Goal: Task Accomplishment & Management: Manage account settings

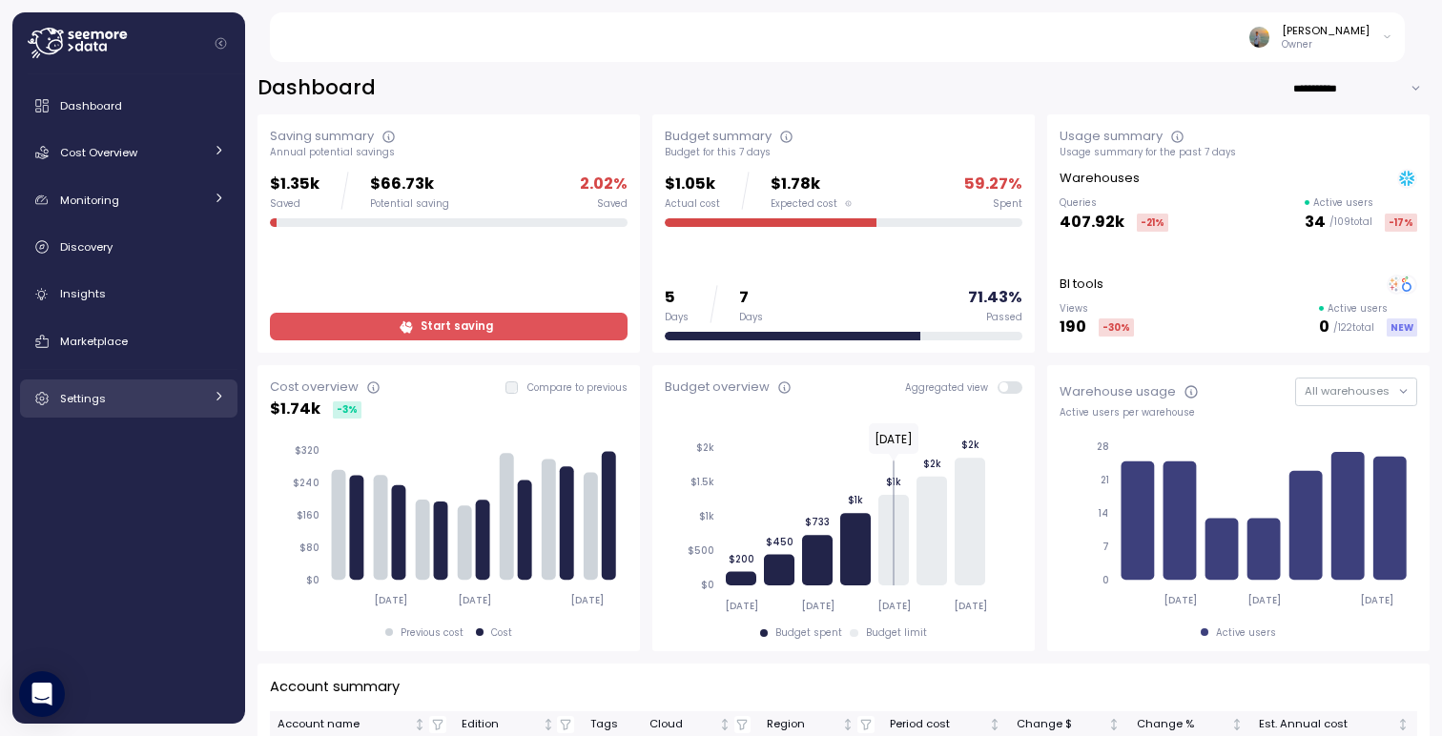
click at [137, 397] on div "Settings" at bounding box center [131, 398] width 143 height 19
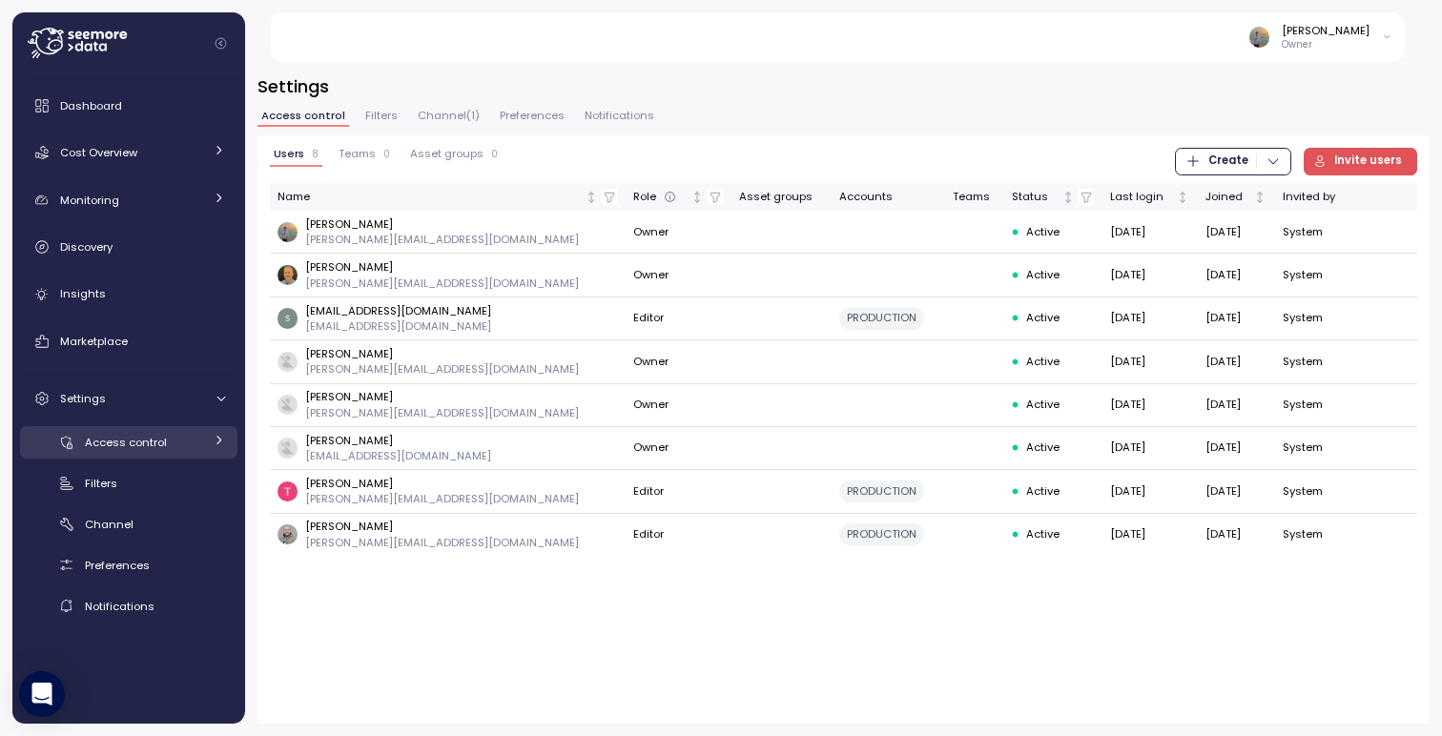
click at [117, 448] on span "Access control" at bounding box center [126, 442] width 82 height 15
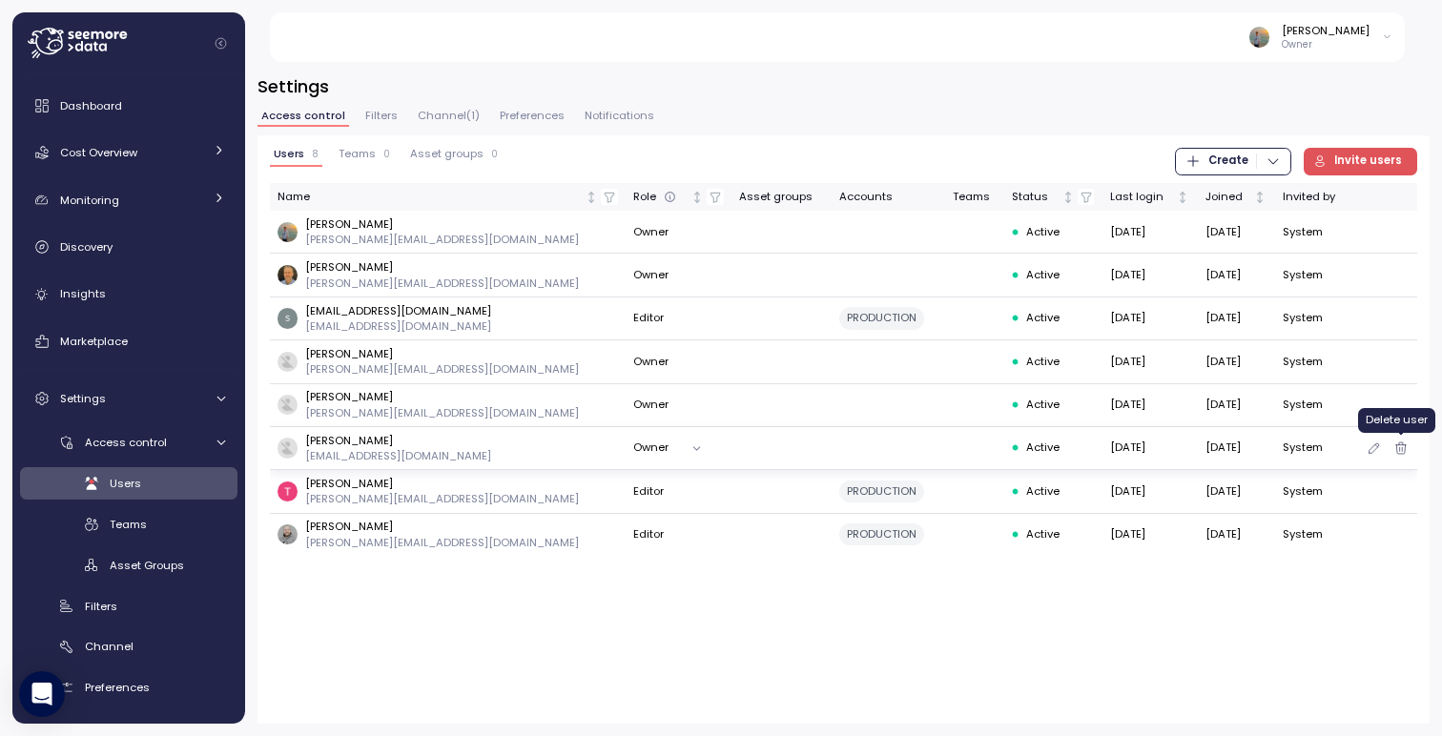
click at [1401, 452] on icon "button" at bounding box center [1400, 448] width 15 height 23
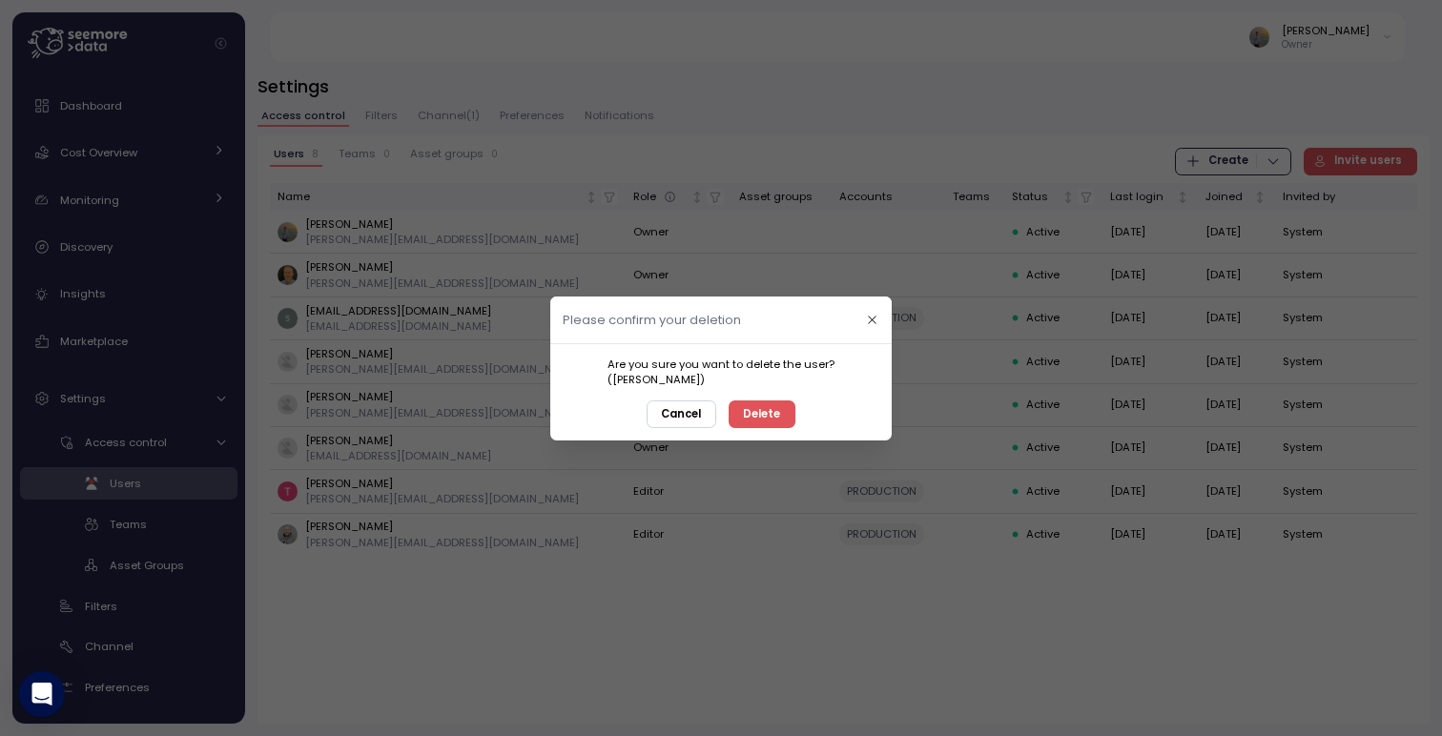
click at [731, 631] on div at bounding box center [721, 368] width 1442 height 736
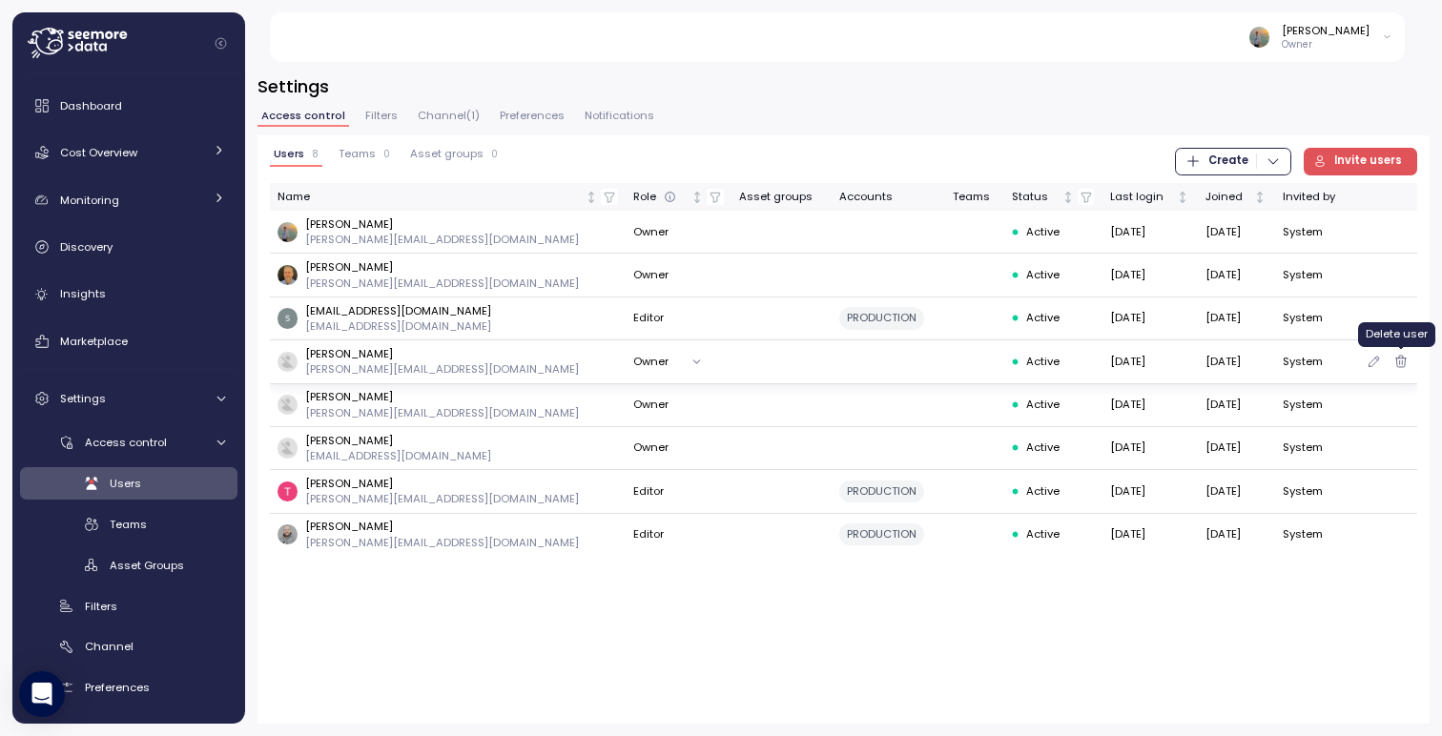
click at [1399, 361] on icon "button" at bounding box center [1400, 361] width 15 height 23
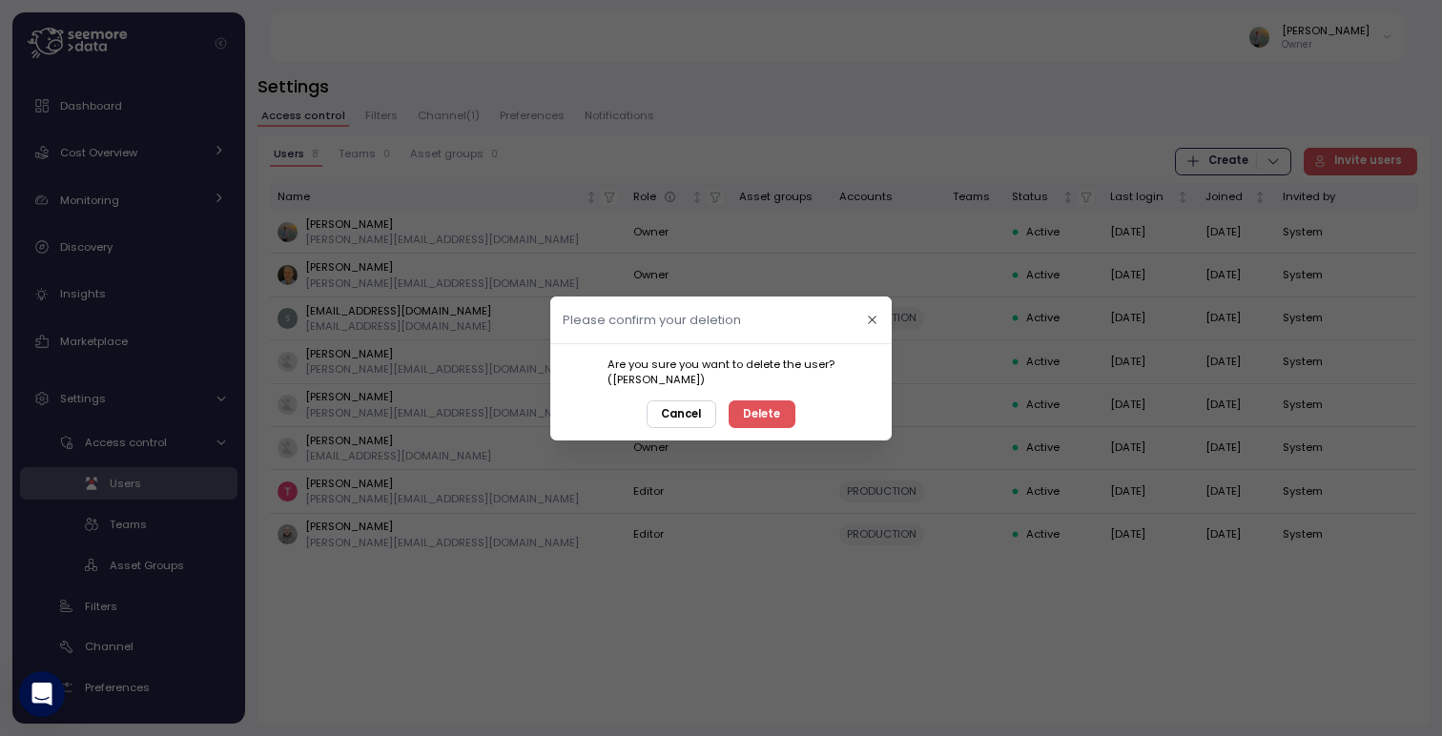
click at [780, 414] on button "Delete" at bounding box center [761, 413] width 67 height 28
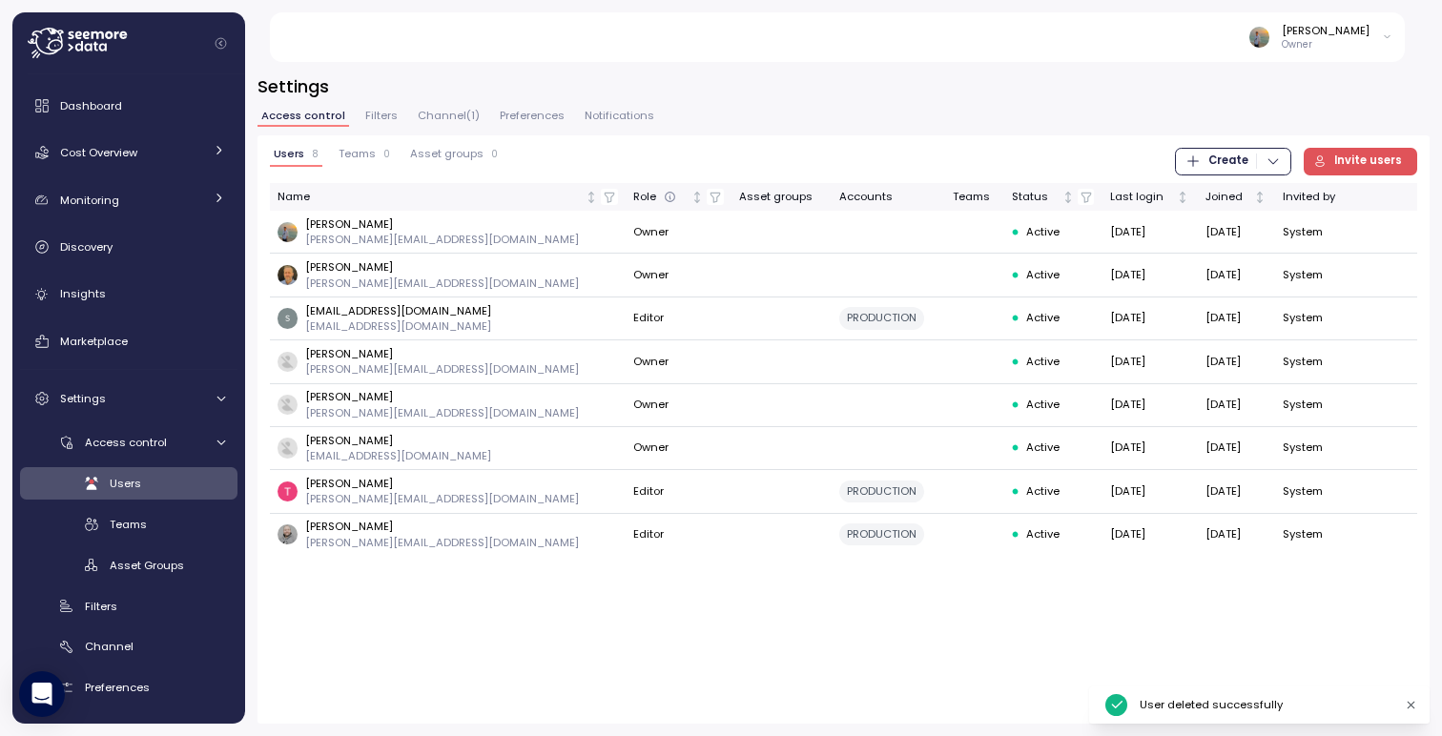
click at [1355, 162] on span "Invite users" at bounding box center [1368, 162] width 68 height 26
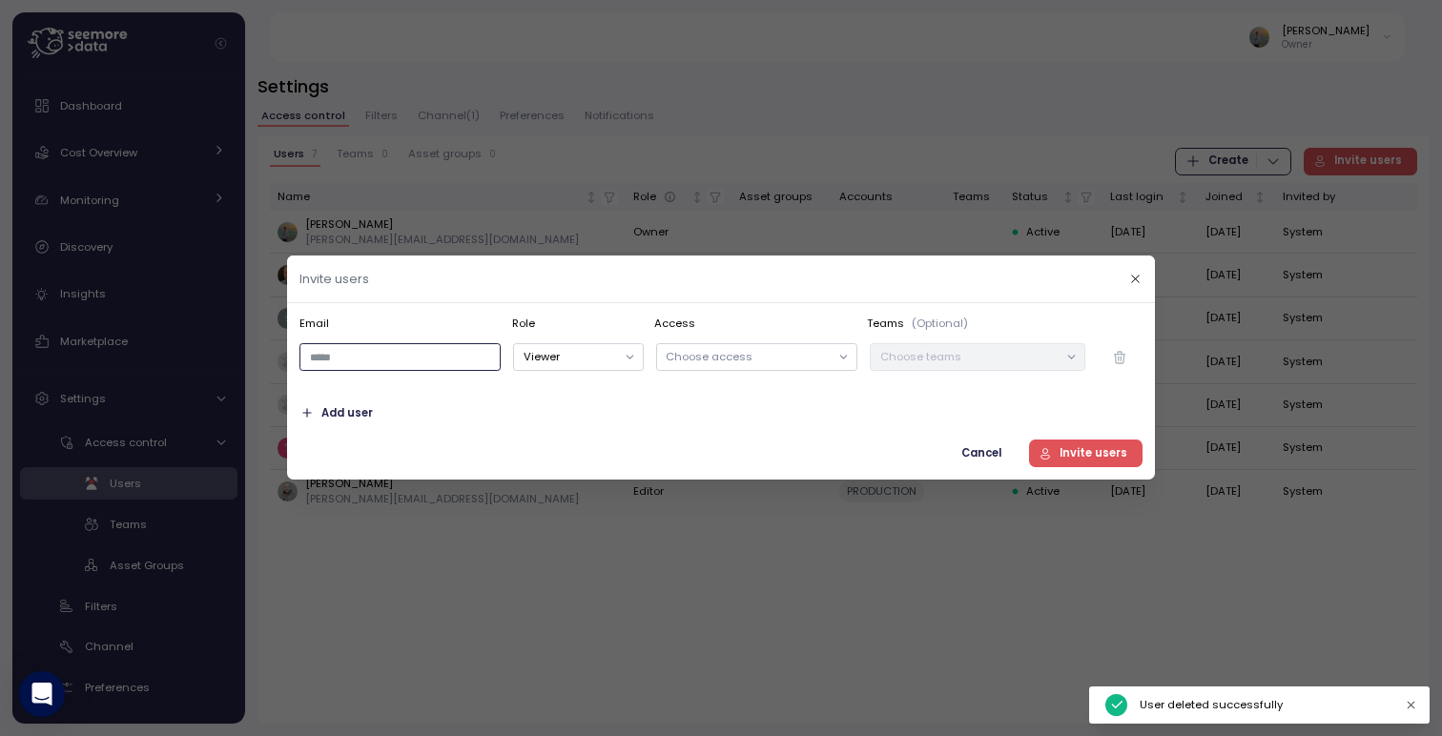
click at [467, 361] on input "email" at bounding box center [399, 358] width 201 height 28
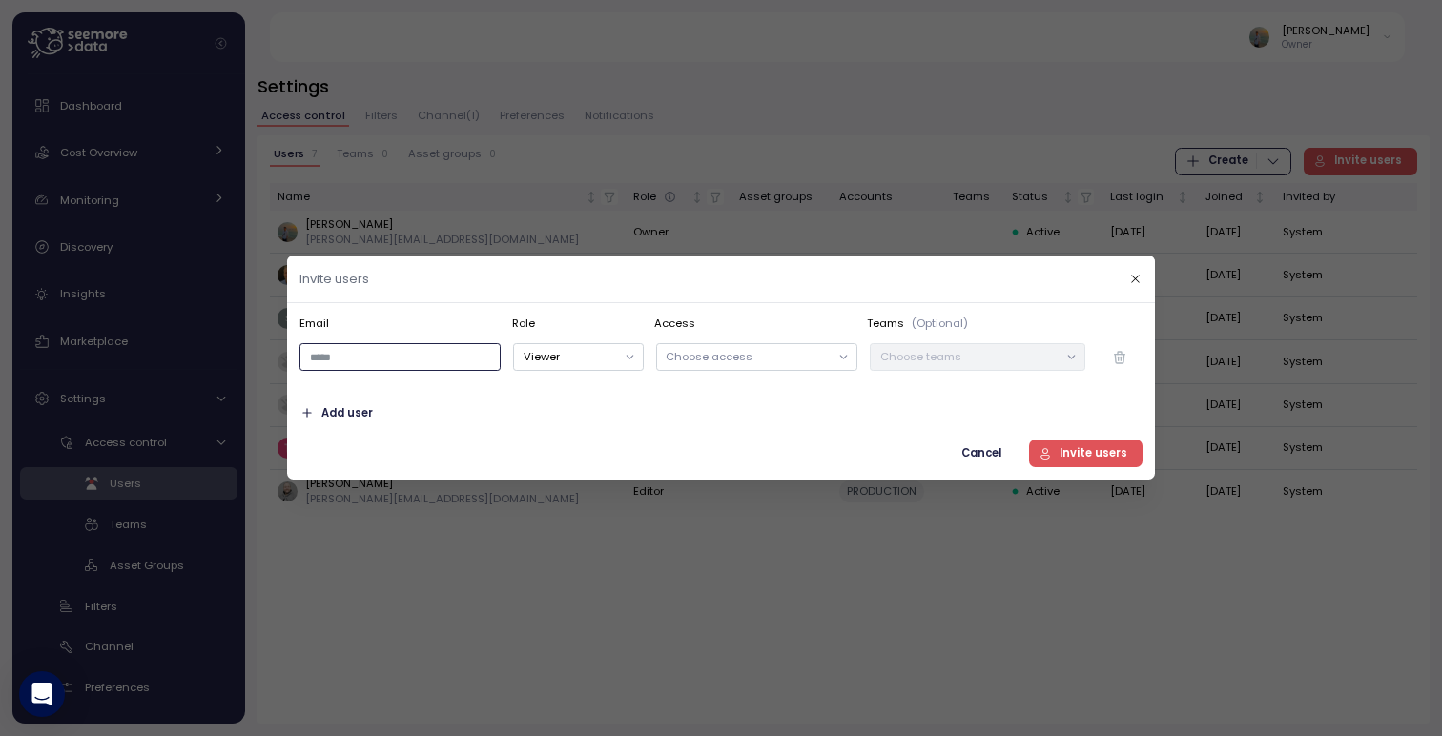
paste input "**********"
type input "**********"
click at [630, 352] on button "Viewer" at bounding box center [578, 358] width 130 height 28
click at [778, 347] on div "Choose access" at bounding box center [756, 358] width 201 height 28
click at [916, 430] on div "**********" at bounding box center [720, 392] width 843 height 152
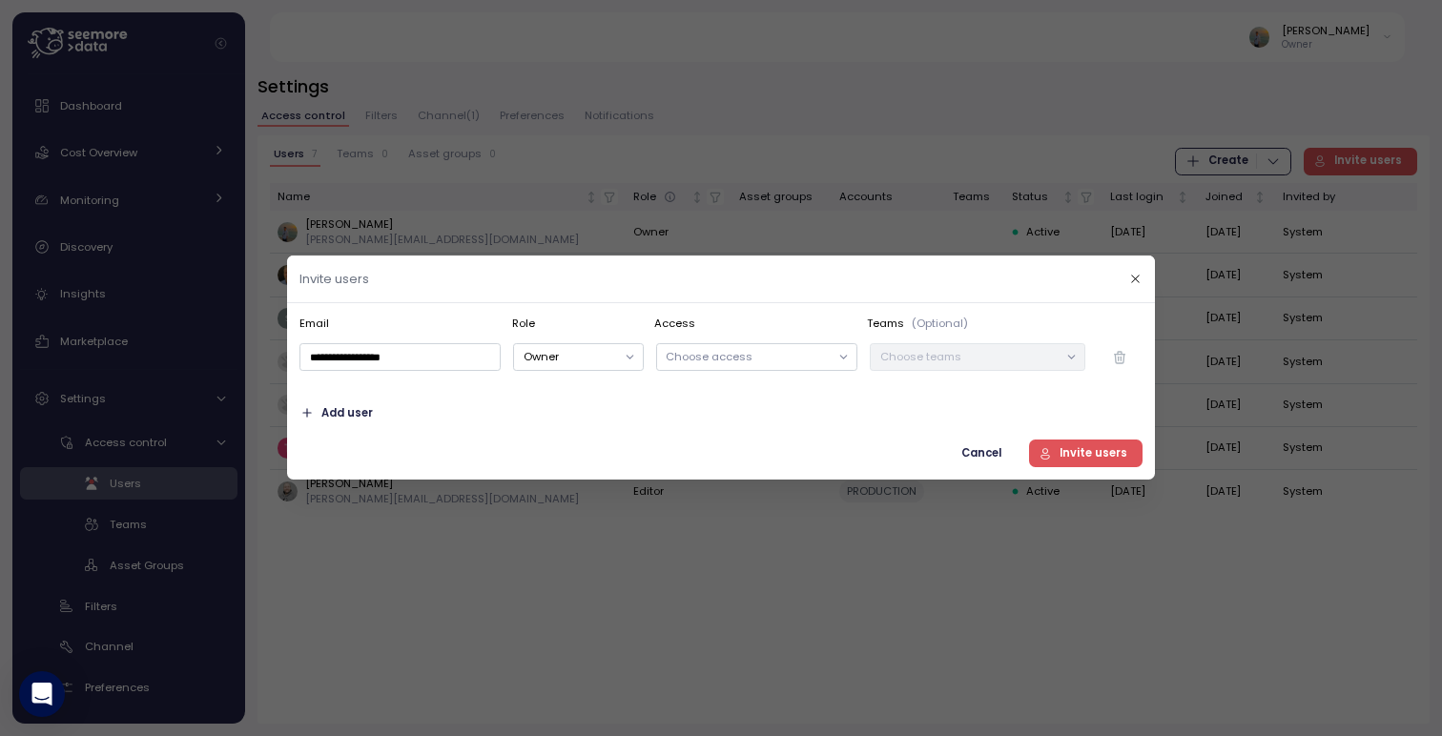
click at [1083, 452] on span "Invite users" at bounding box center [1093, 453] width 68 height 26
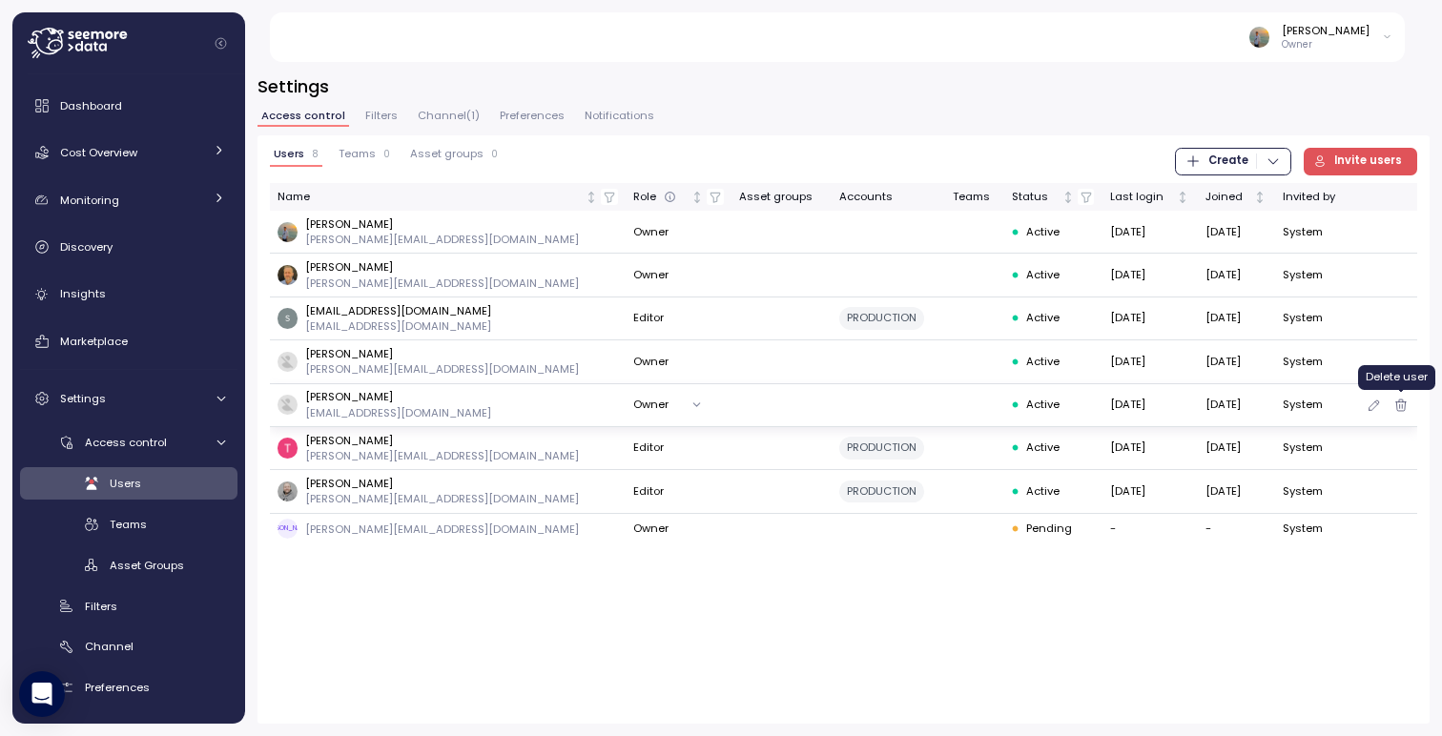
click at [1397, 408] on icon "button" at bounding box center [1400, 405] width 15 height 23
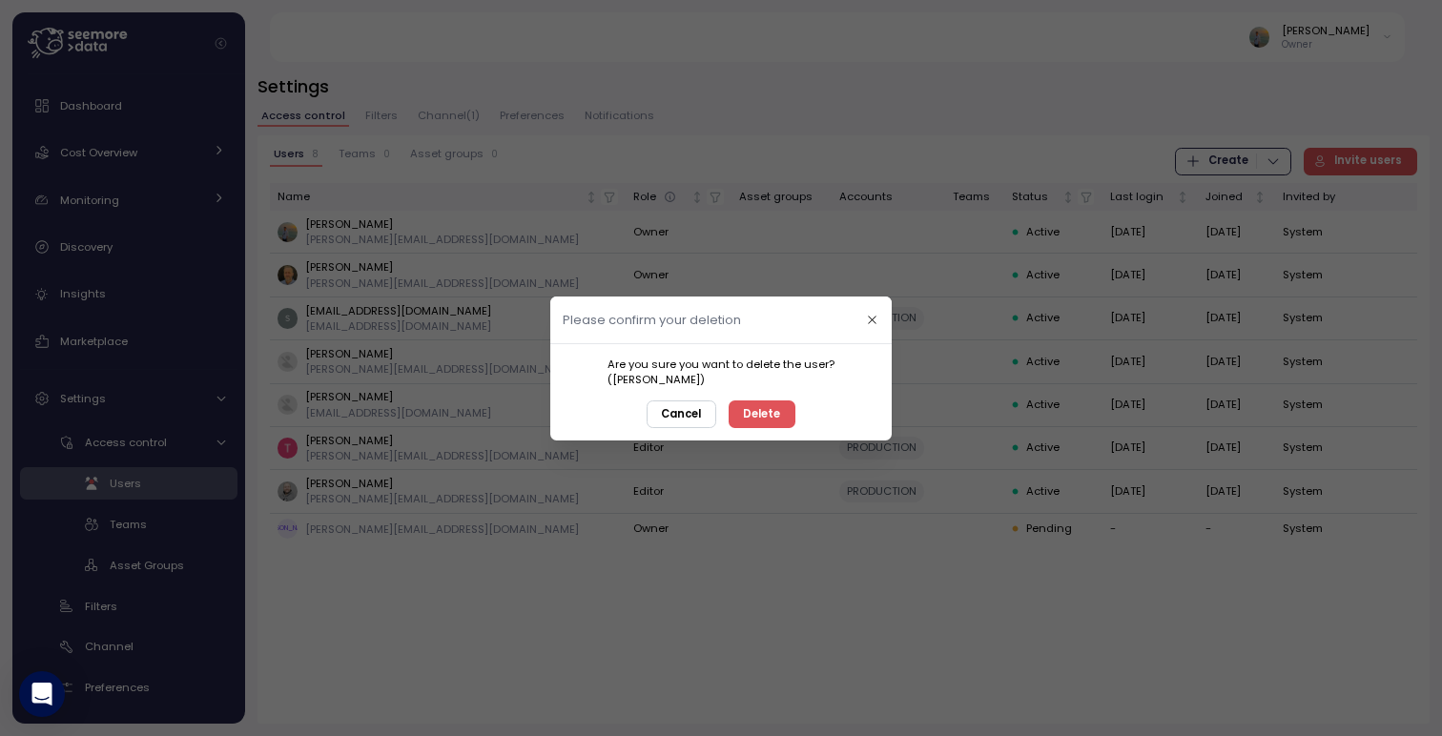
click at [774, 425] on span "Delete" at bounding box center [762, 413] width 37 height 26
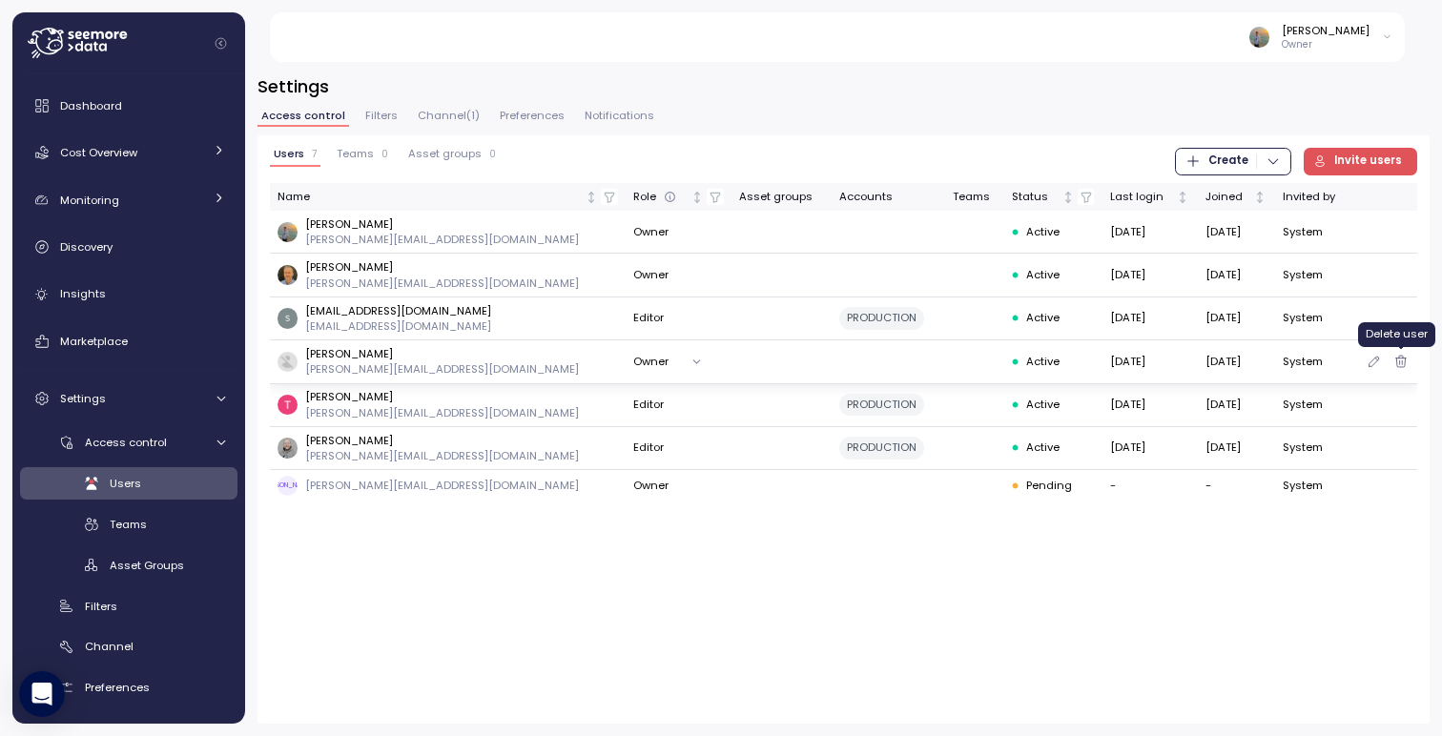
click at [1397, 358] on icon "button" at bounding box center [1400, 361] width 15 height 23
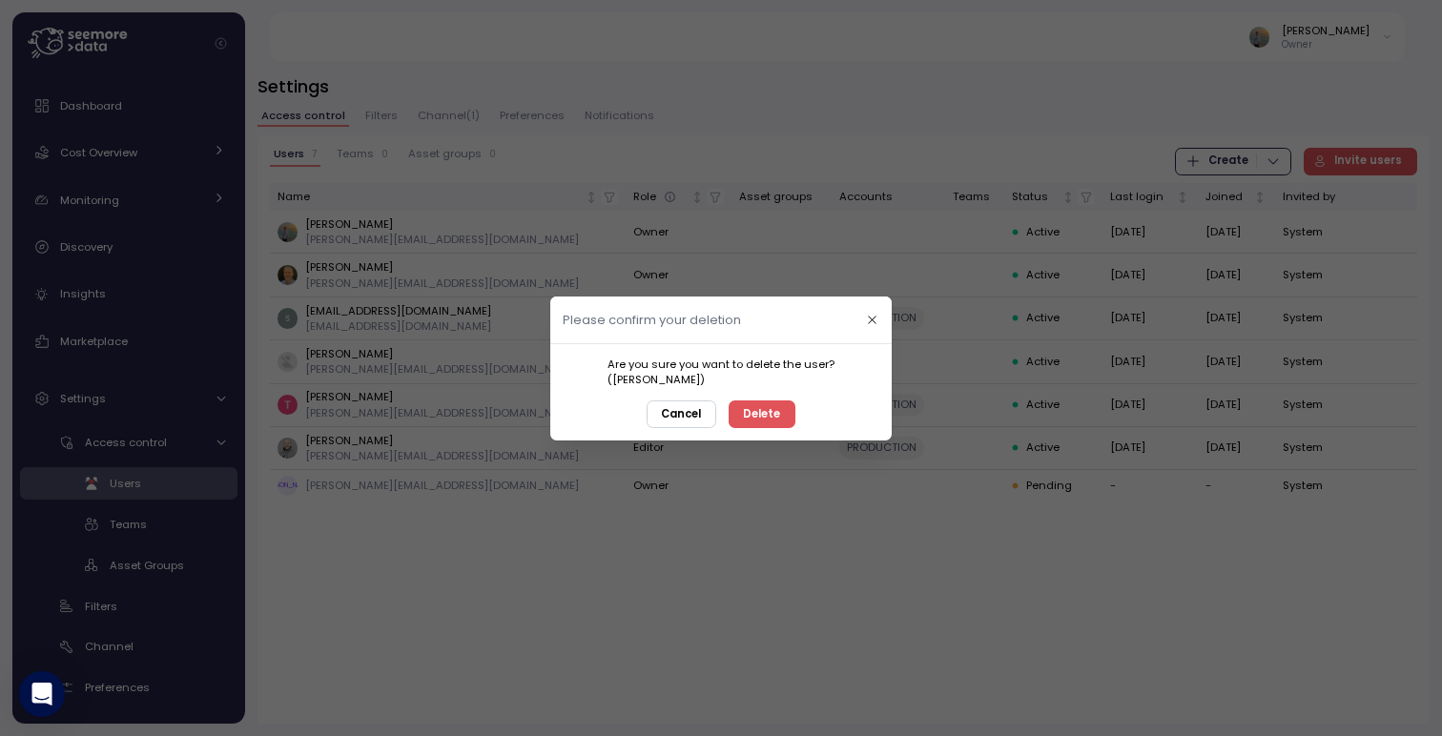
click at [770, 414] on span "Delete" at bounding box center [762, 413] width 37 height 26
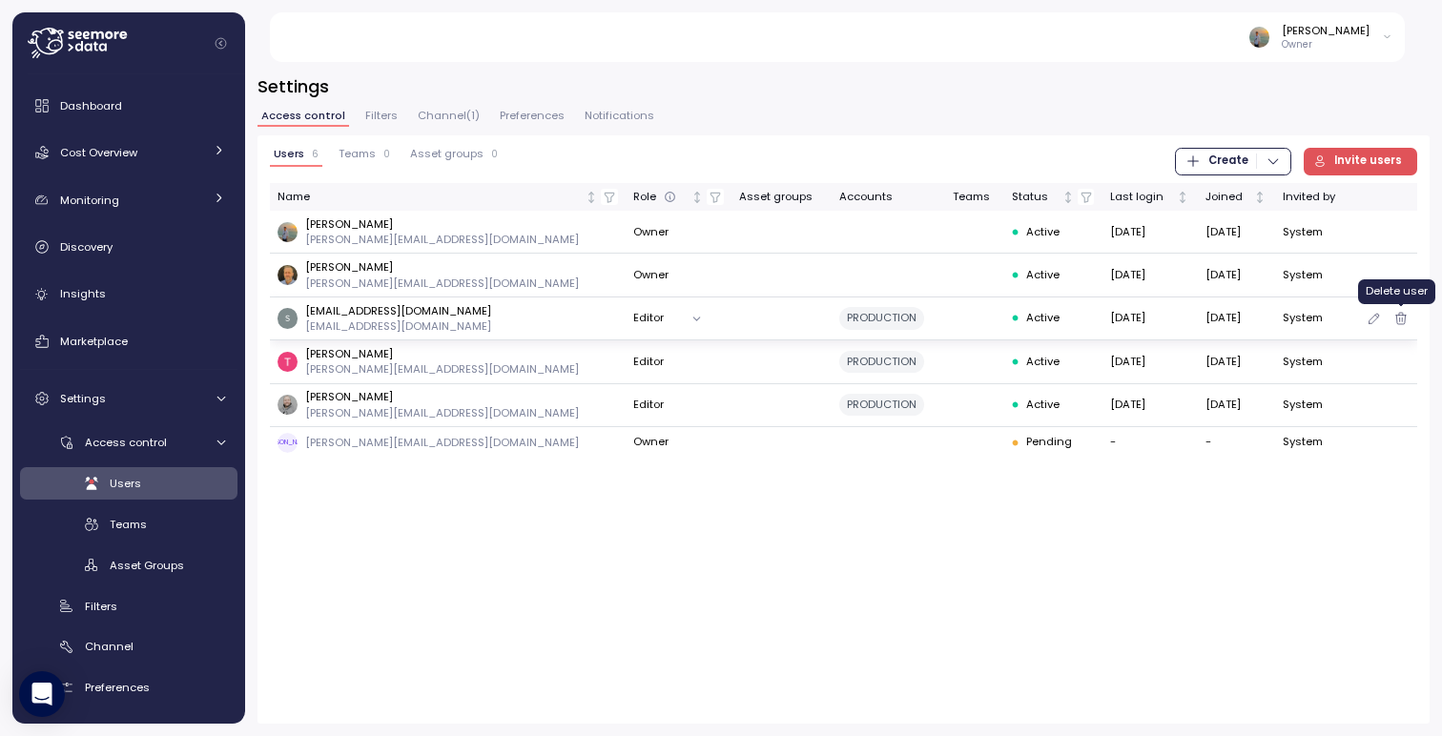
click at [1401, 314] on icon "button" at bounding box center [1400, 318] width 15 height 23
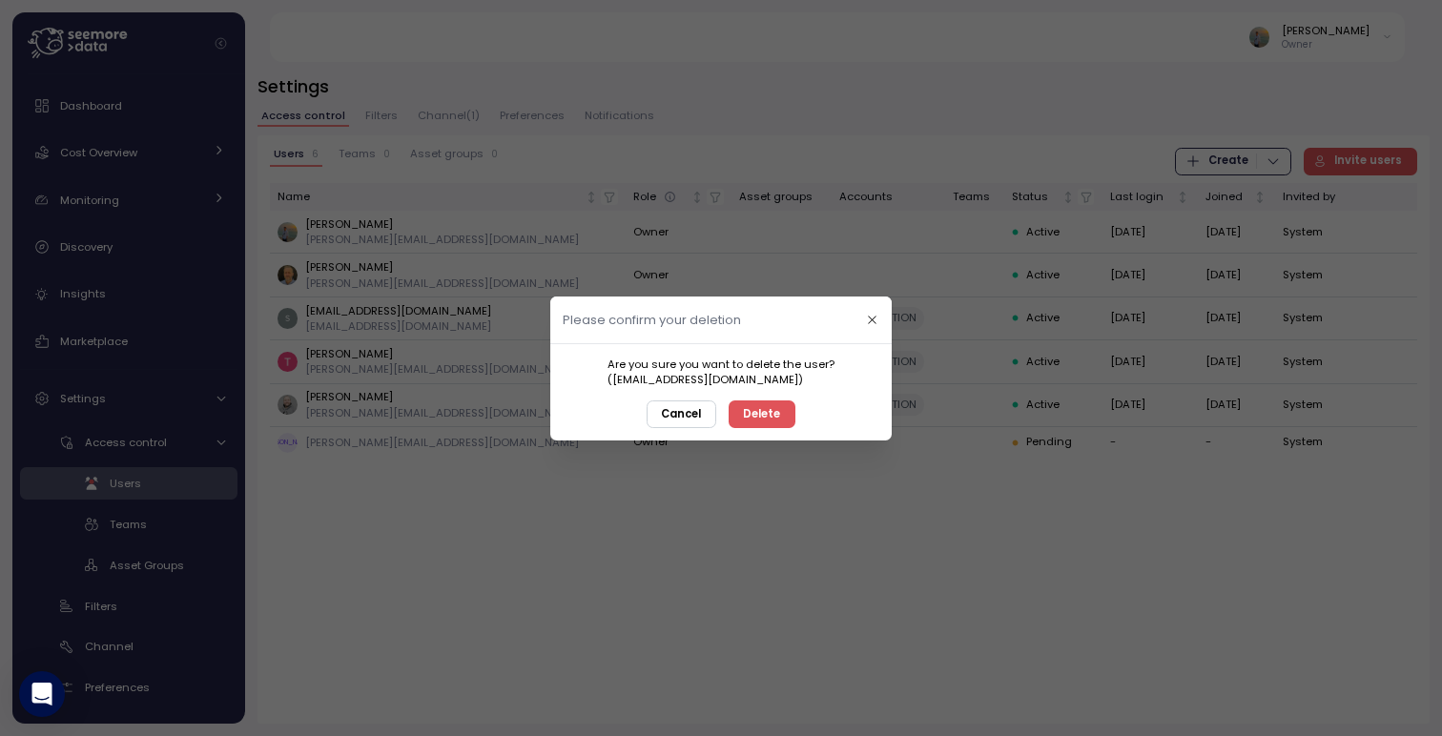
click at [790, 412] on button "Delete" at bounding box center [761, 413] width 67 height 28
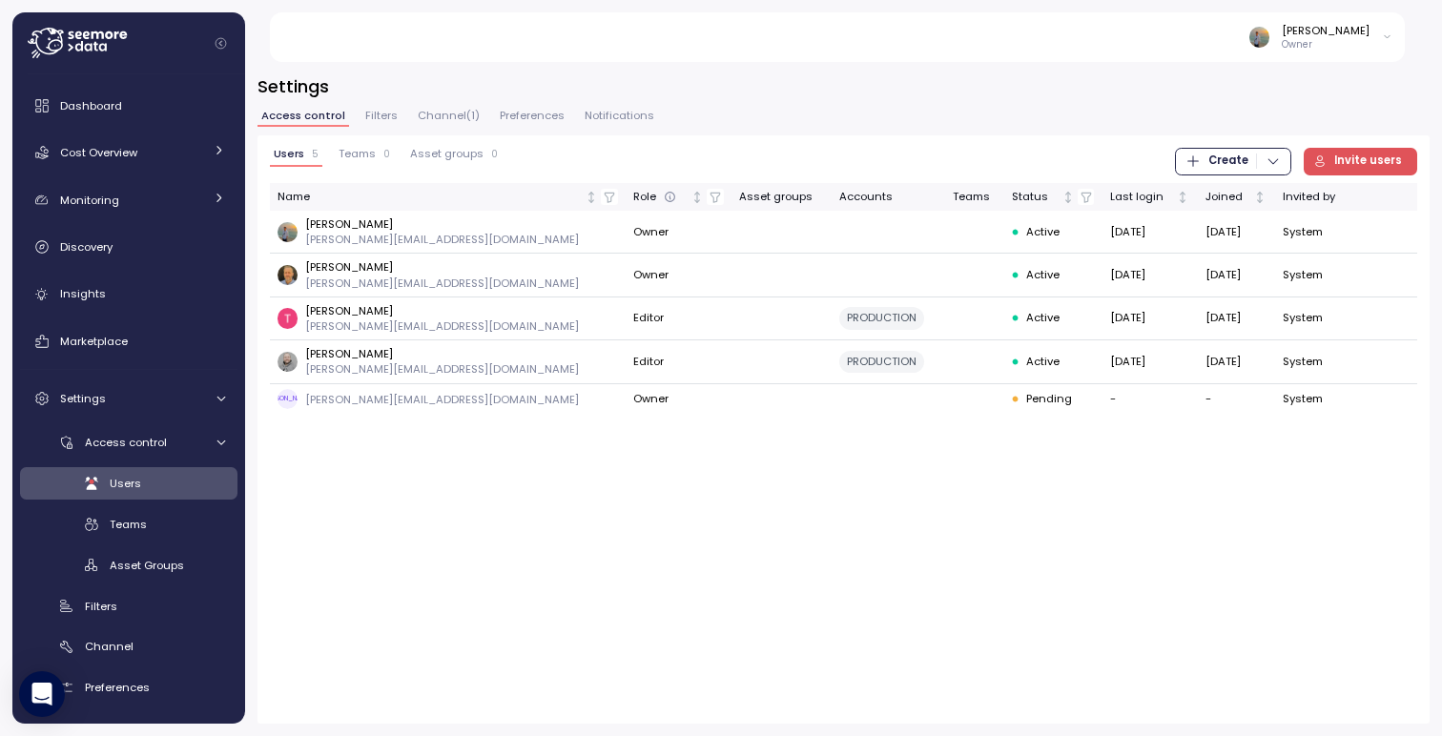
click at [1401, 153] on button "Invite users" at bounding box center [1360, 162] width 114 height 28
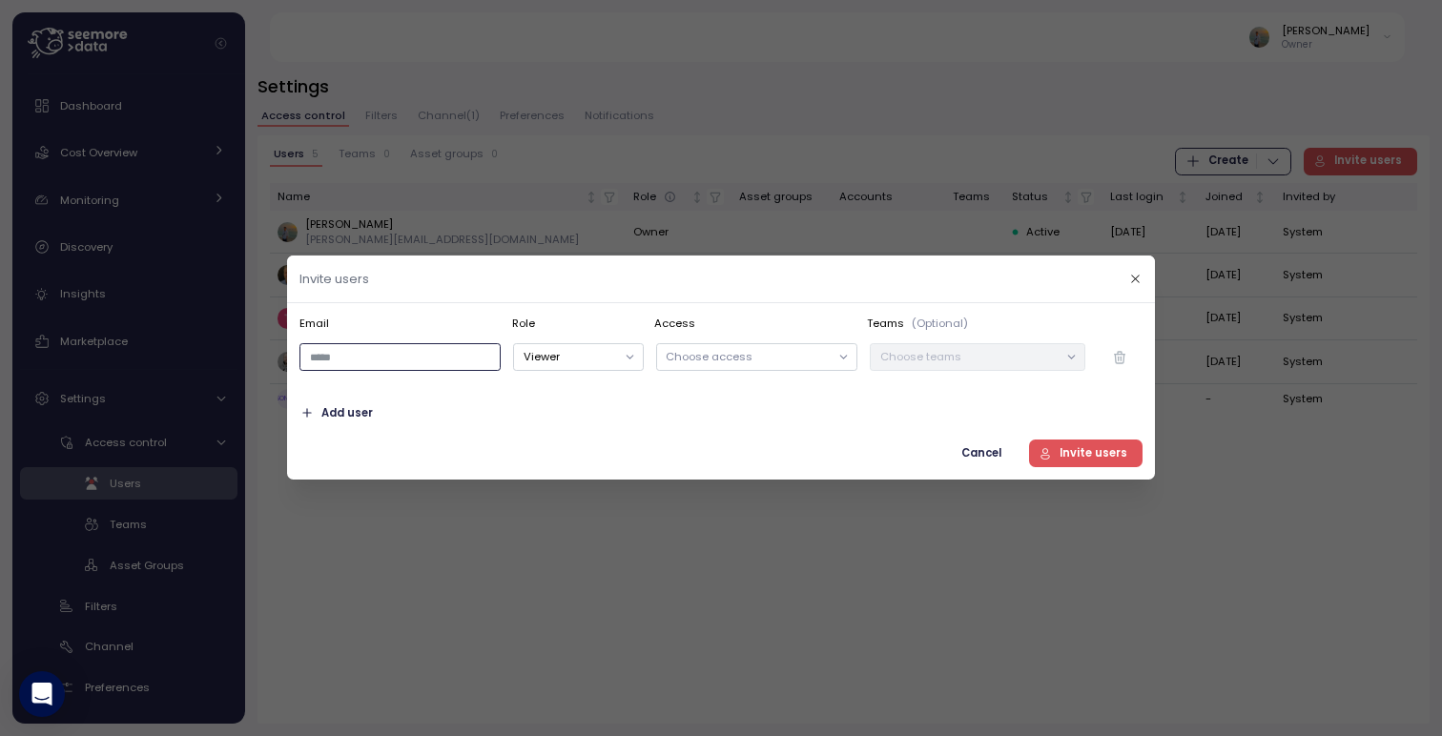
click at [381, 365] on input "email" at bounding box center [399, 358] width 201 height 28
paste input "**********"
type input "**********"
click at [615, 357] on button "Viewer" at bounding box center [578, 358] width 130 height 28
click at [577, 395] on div "Owner" at bounding box center [588, 395] width 35 height 15
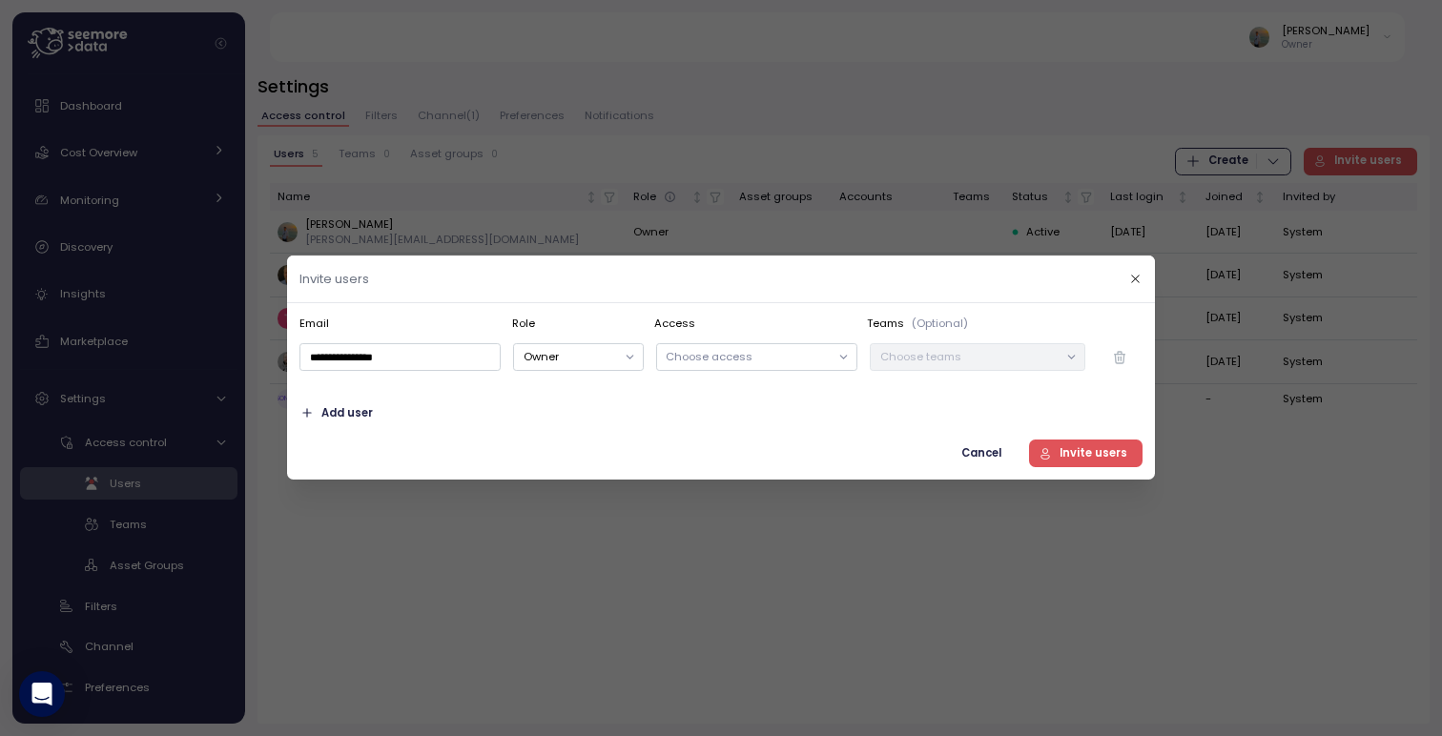
click at [1093, 451] on span "Invite users" at bounding box center [1093, 453] width 68 height 26
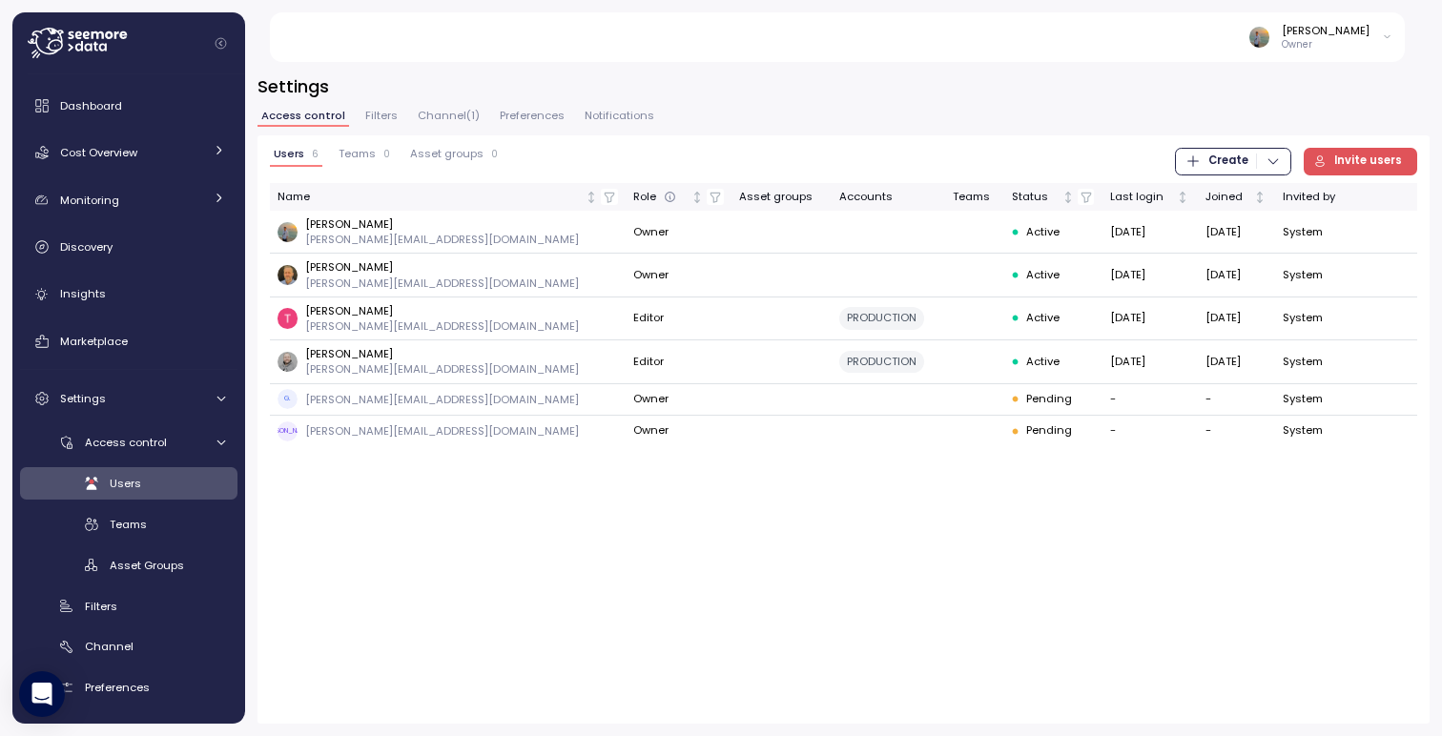
click at [512, 541] on div "Users 6 Teams 0 Asset groups 0 Create Invite users Name Role Asset groups Accou…" at bounding box center [843, 429] width 1172 height 588
click at [113, 107] on span "Dashboard" at bounding box center [91, 105] width 62 height 15
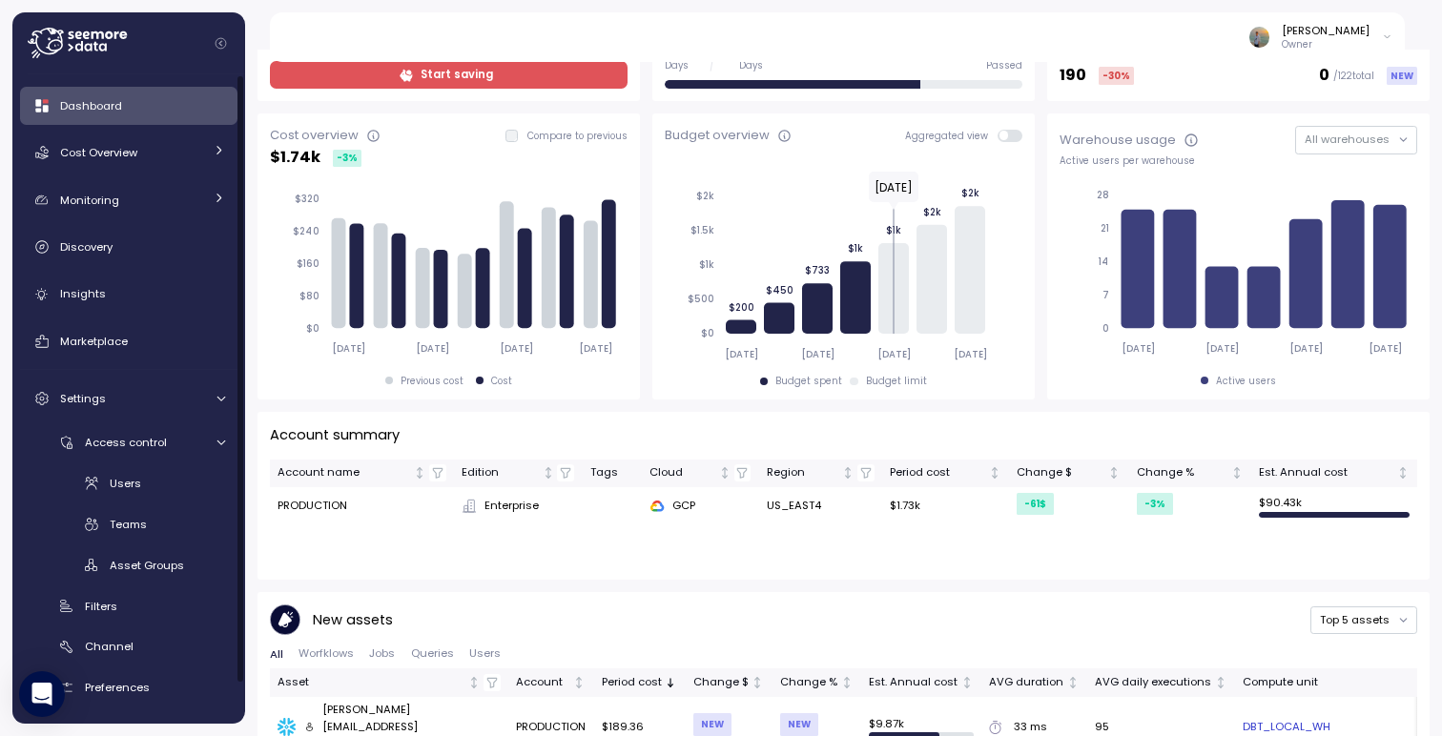
scroll to position [496, 0]
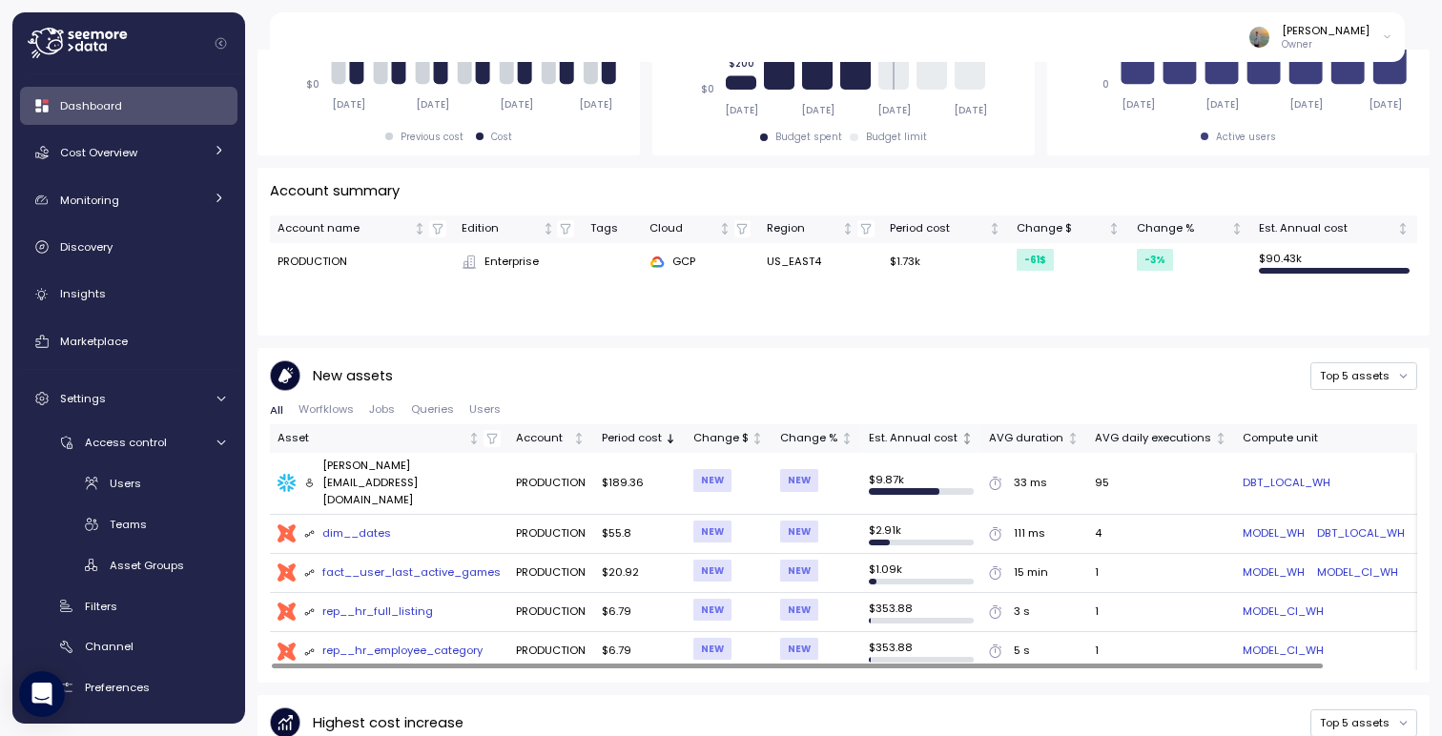
click at [938, 437] on div "Est. Annual cost" at bounding box center [913, 438] width 89 height 17
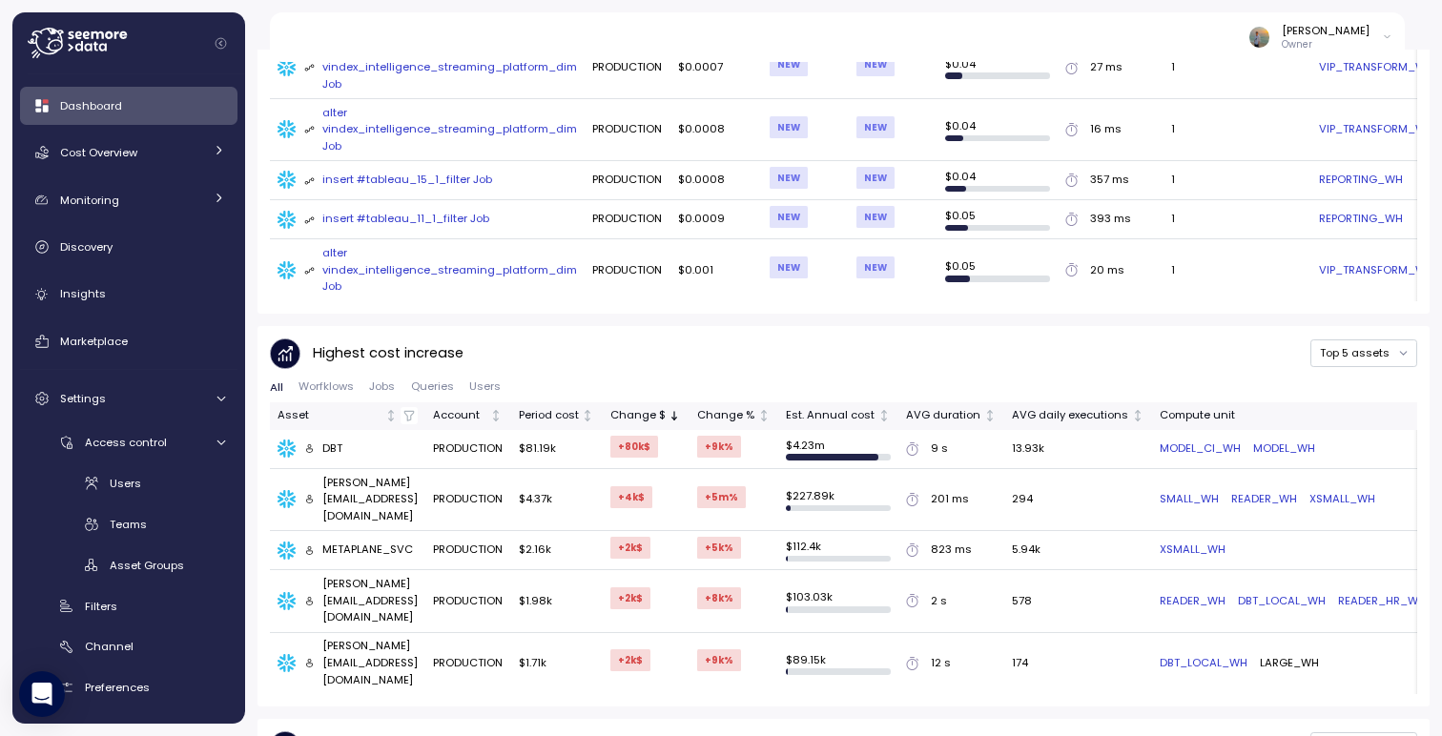
scroll to position [918, 0]
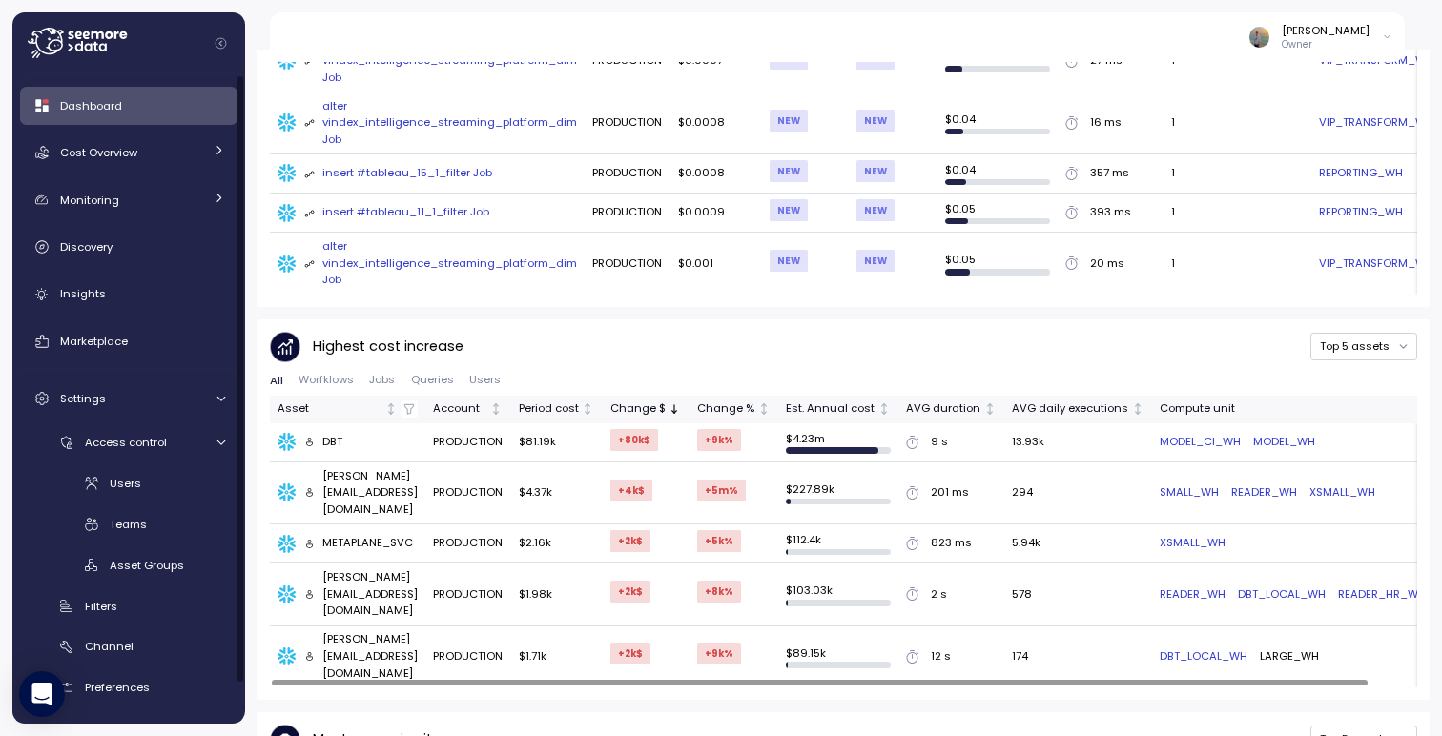
click at [359, 479] on div "[PERSON_NAME][EMAIL_ADDRESS][DOMAIN_NAME]" at bounding box center [361, 493] width 114 height 51
click at [283, 483] on icon at bounding box center [286, 492] width 19 height 19
click at [363, 480] on div "[PERSON_NAME][EMAIL_ADDRESS][DOMAIN_NAME]" at bounding box center [361, 493] width 114 height 51
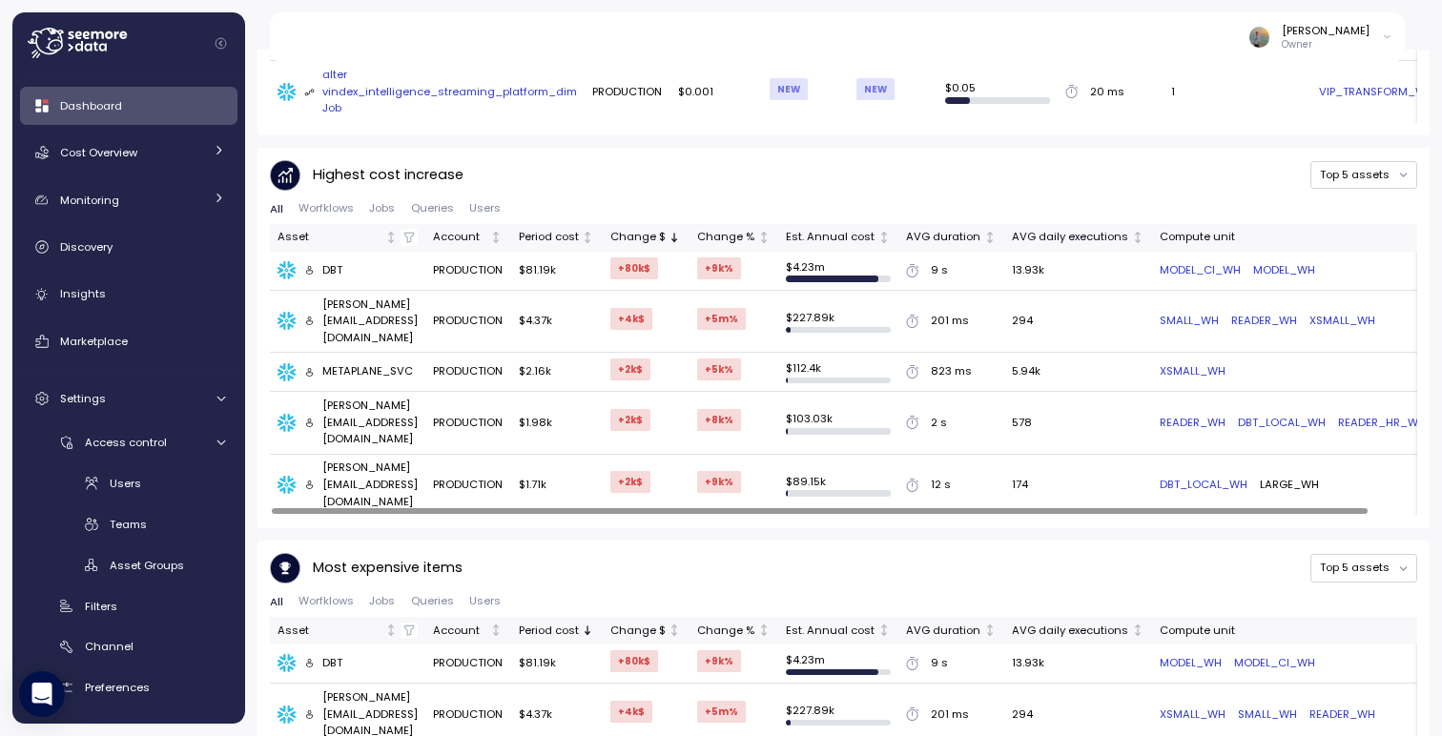
scroll to position [1149, 0]
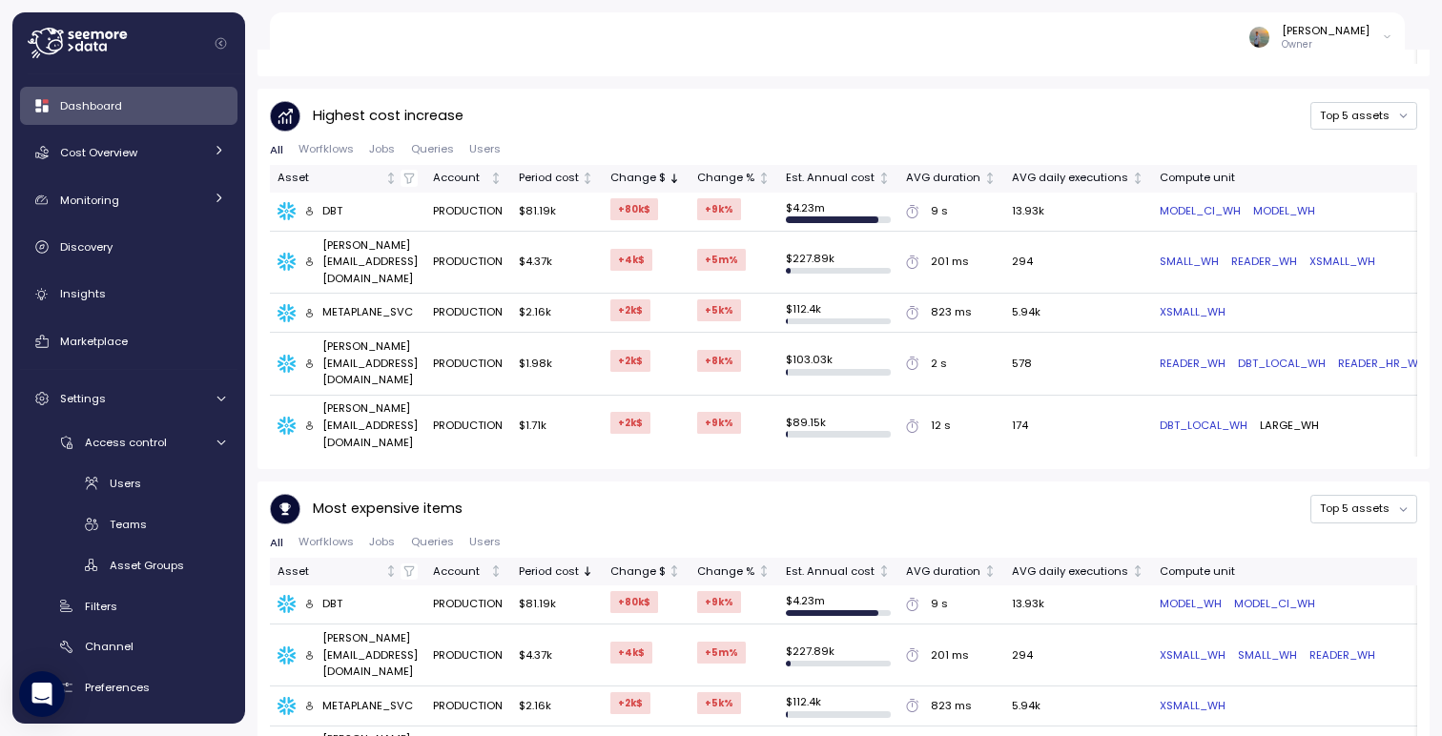
click at [364, 630] on div "[PERSON_NAME][EMAIL_ADDRESS][DOMAIN_NAME]" at bounding box center [361, 655] width 114 height 51
click at [284, 646] on icon at bounding box center [286, 655] width 19 height 19
